Goal: Transaction & Acquisition: Subscribe to service/newsletter

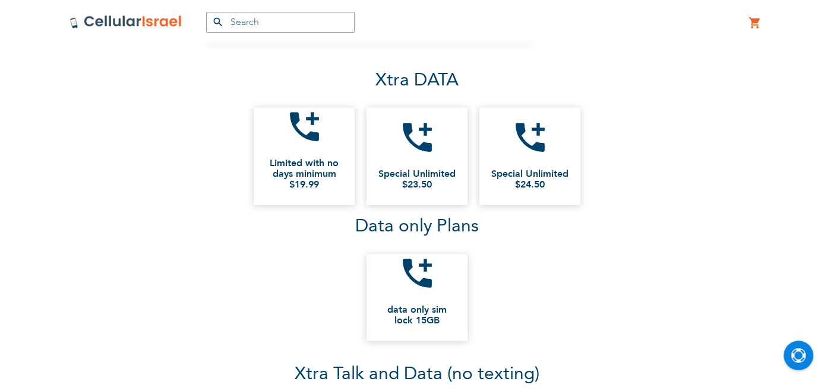
scroll to position [938, 0]
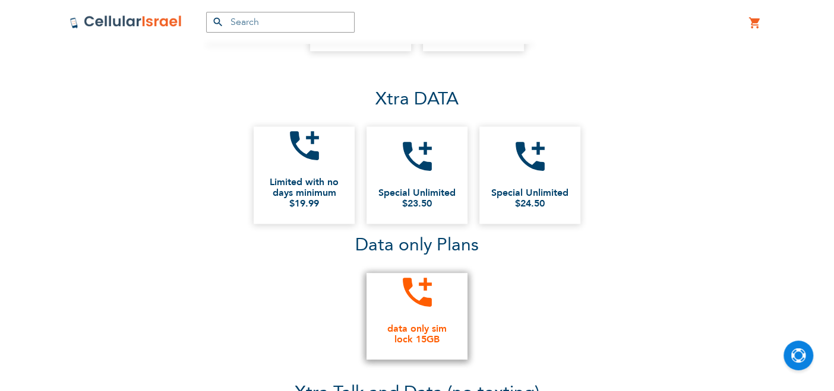
type input "[EMAIL_ADDRESS][DOMAIN_NAME]"
click at [438, 319] on link "add_call data only sim lock 15GB" at bounding box center [416, 316] width 101 height 87
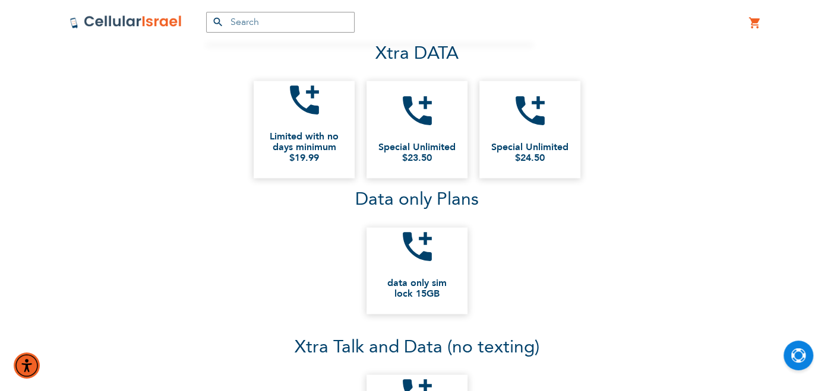
scroll to position [1004, 0]
